Goal: Task Accomplishment & Management: Manage account settings

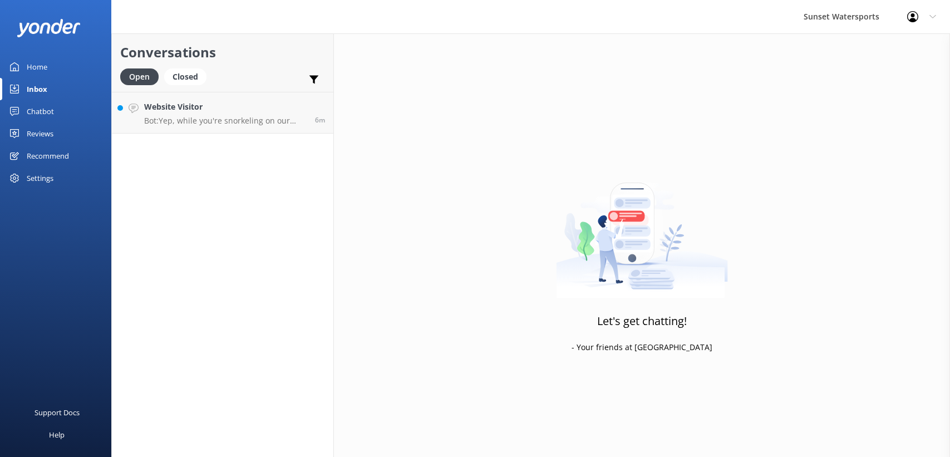
click at [269, 111] on h4 "Website Visitor" at bounding box center [225, 107] width 163 height 12
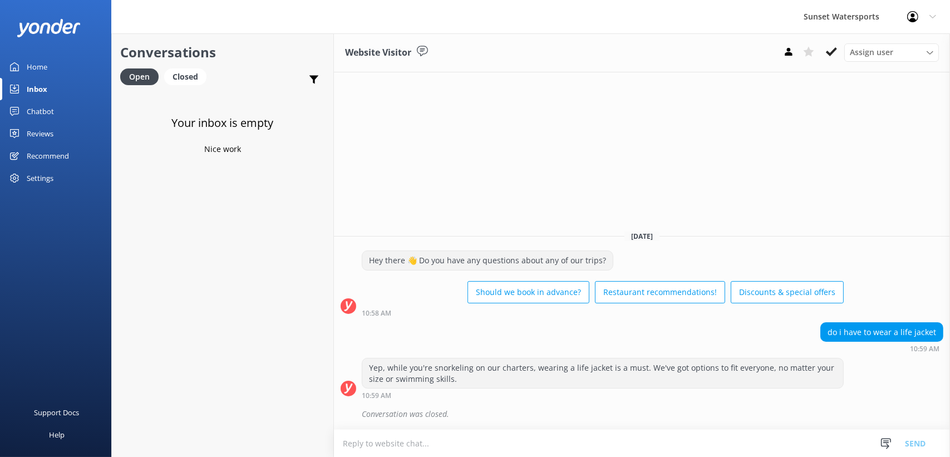
click at [46, 71] on div "Home" at bounding box center [37, 67] width 21 height 22
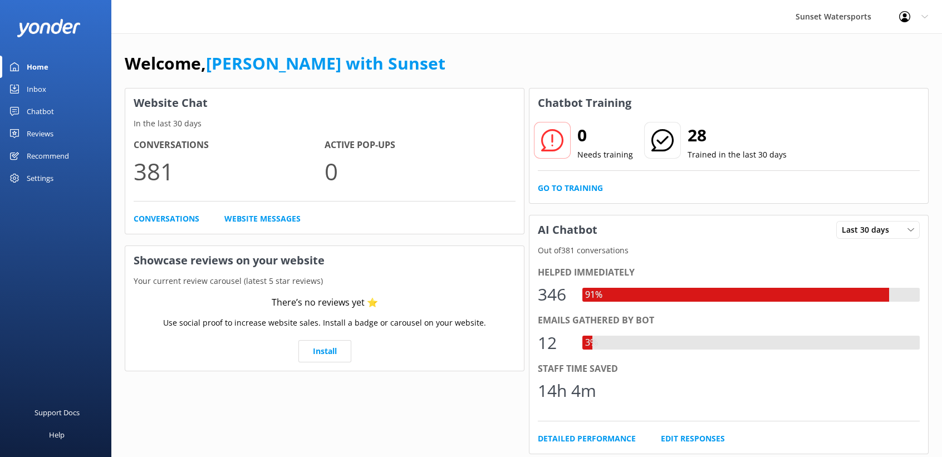
click at [37, 86] on div "Inbox" at bounding box center [36, 89] width 19 height 22
